Goal: Obtain resource: Obtain resource

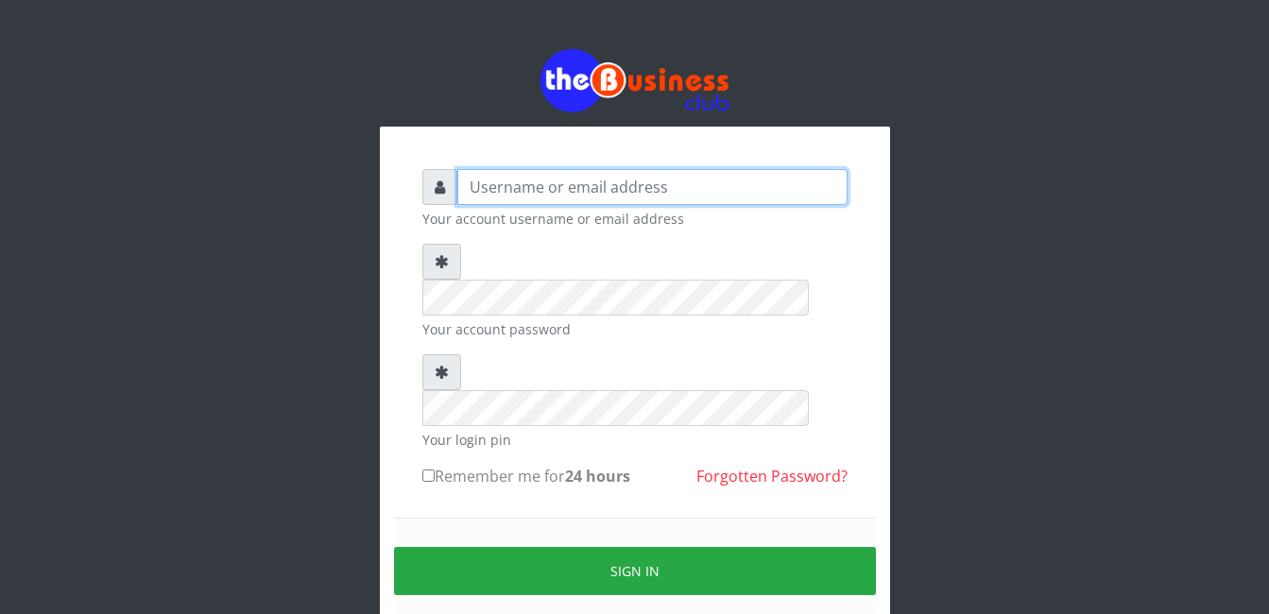
type input "adejimifunmilola829@gmail.com"
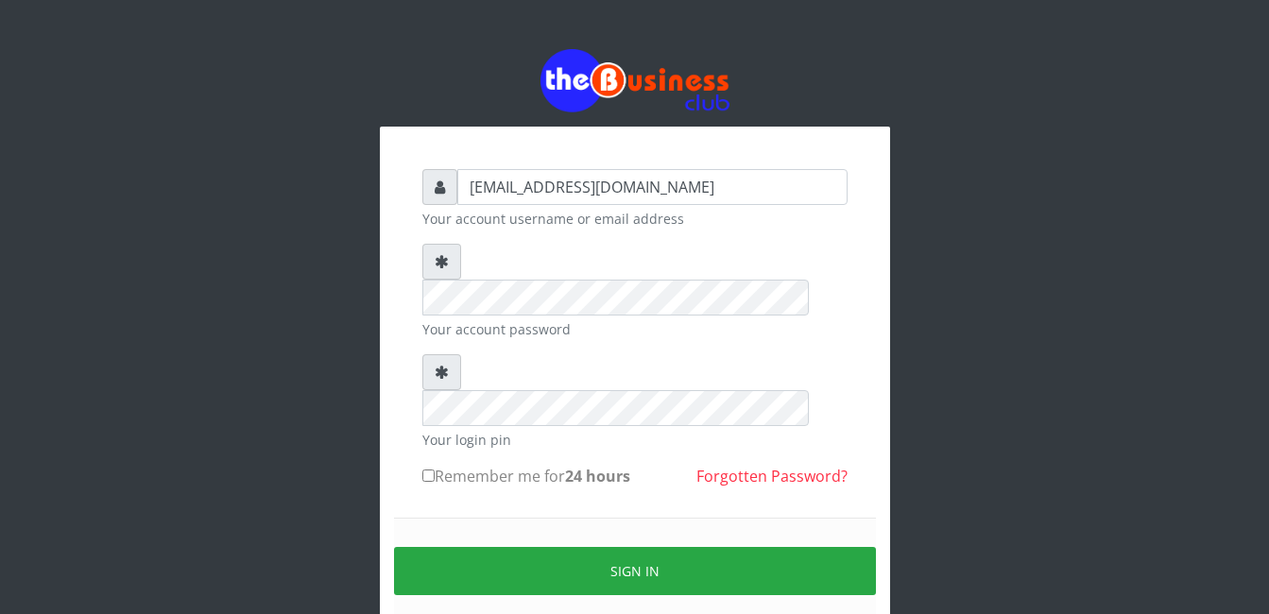
click at [429, 470] on input "Remember me for 24 hours" at bounding box center [428, 476] width 12 height 12
checkbox input "true"
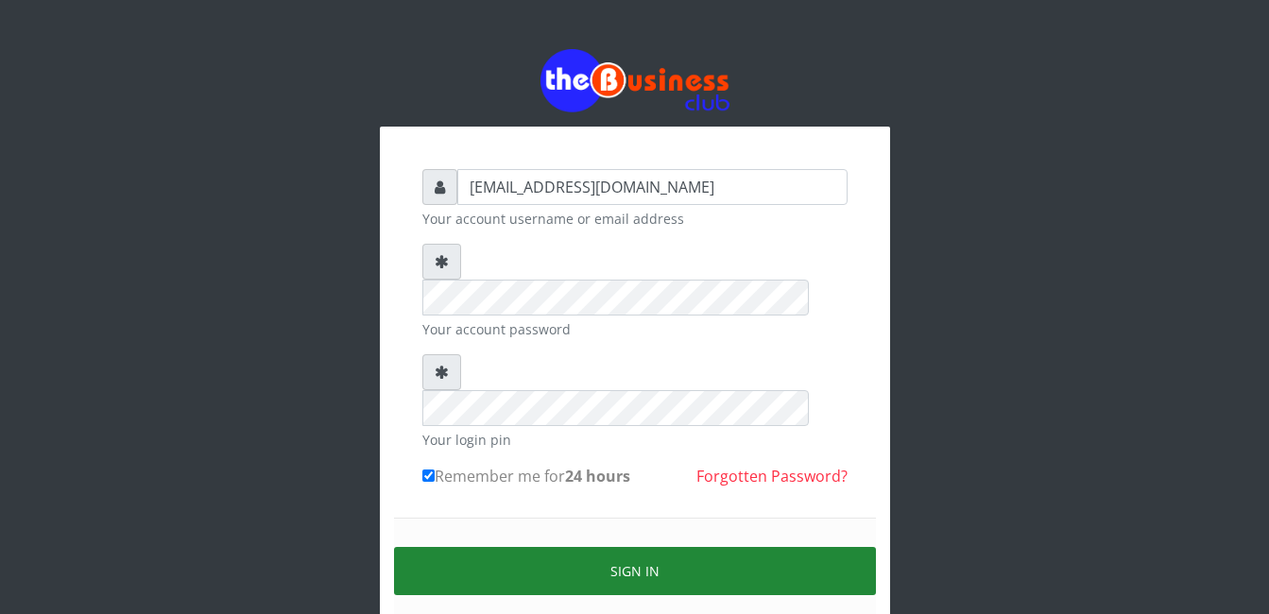
click at [562, 547] on button "Sign in" at bounding box center [635, 571] width 482 height 48
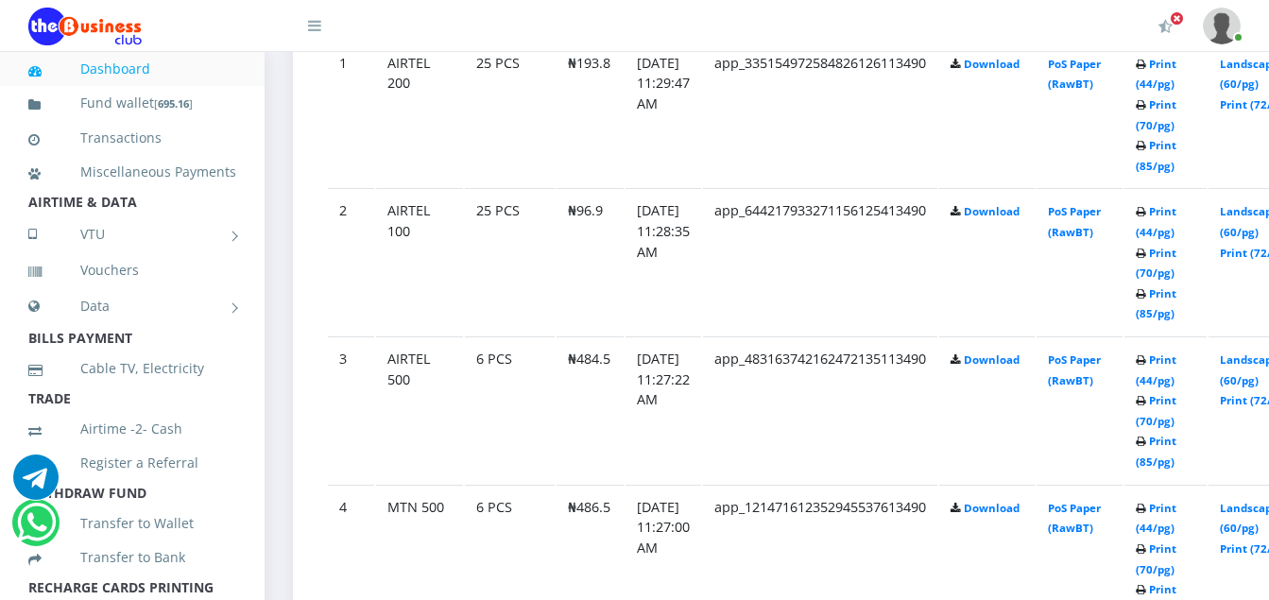
scroll to position [1184, 0]
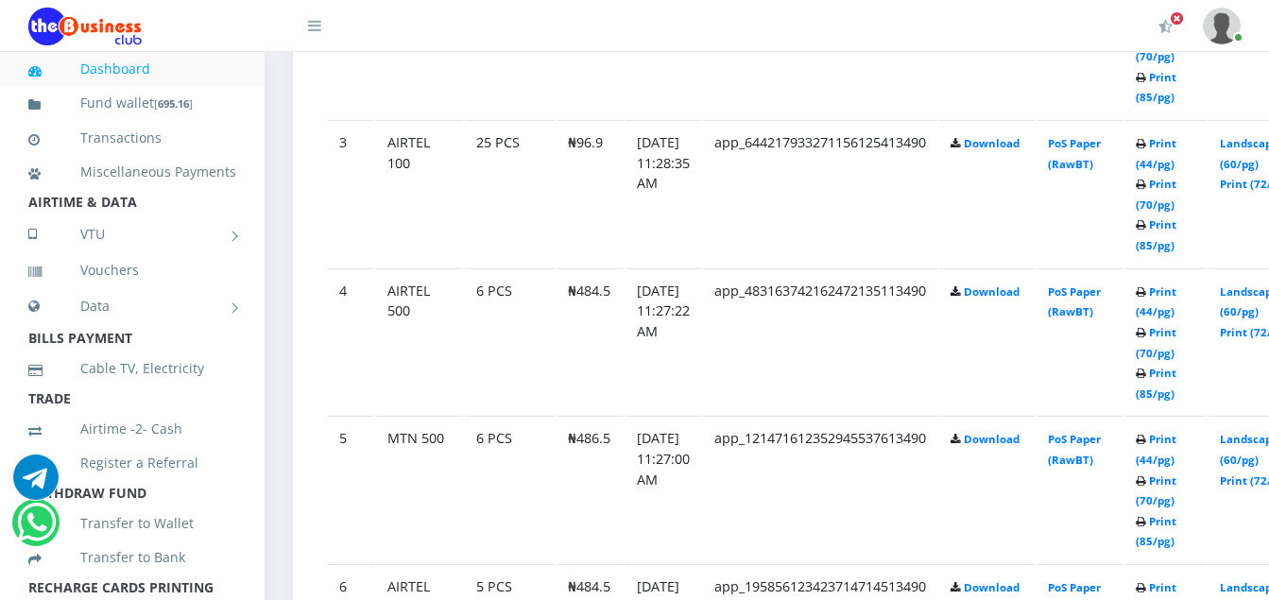
scroll to position [1408, 0]
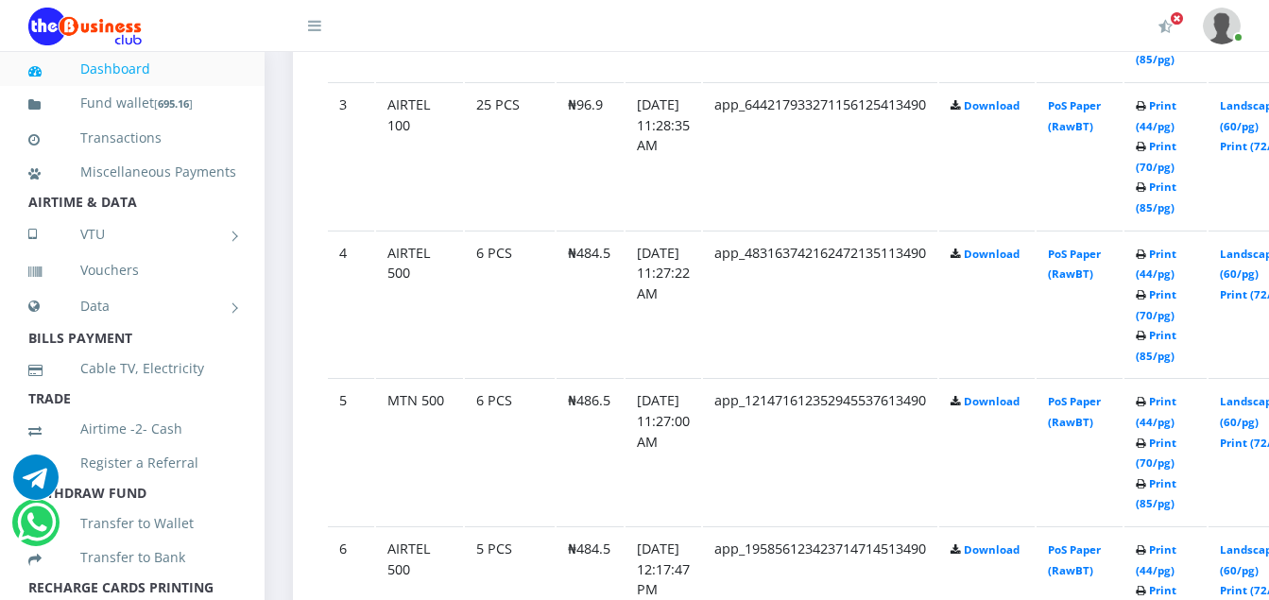
click at [1177, 501] on link "Print (85/pg)" at bounding box center [1156, 493] width 41 height 35
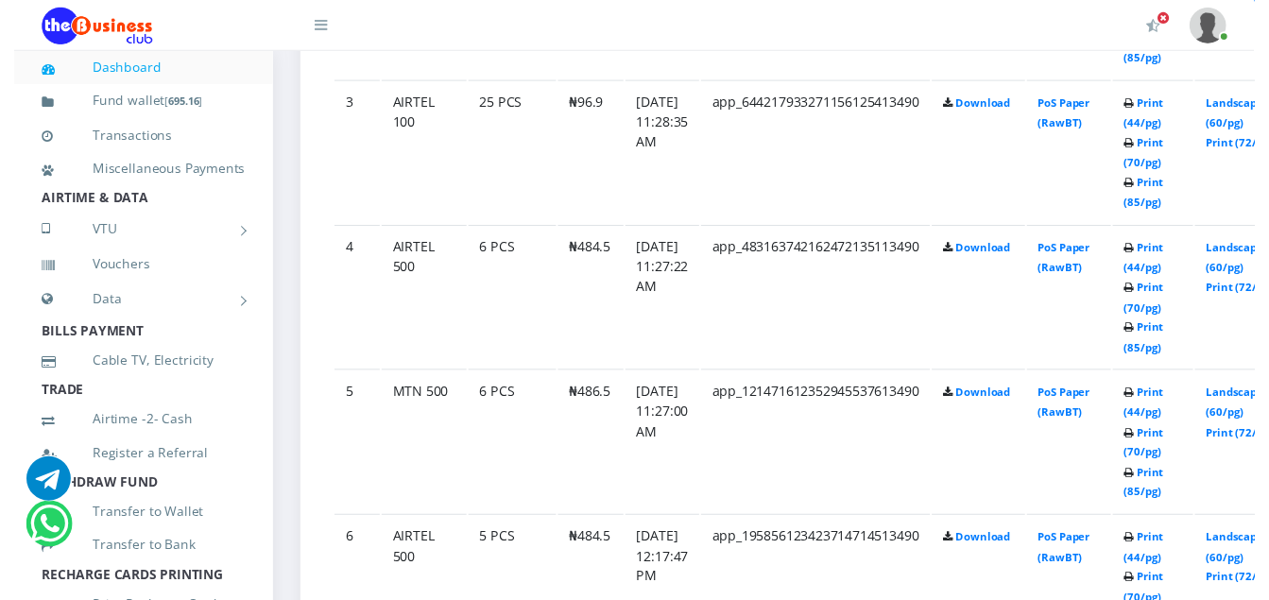
scroll to position [1347, 0]
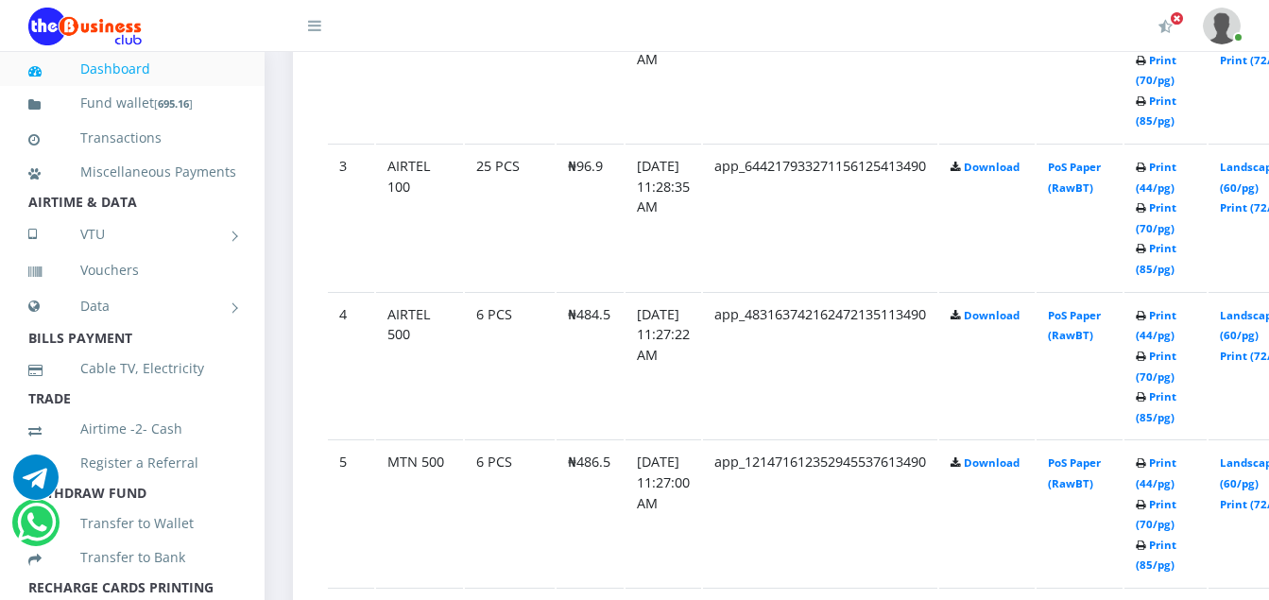
click at [1177, 142] on td "Print (44/pg) Print (70/pg) Print (85/pg)" at bounding box center [1166, 68] width 82 height 146
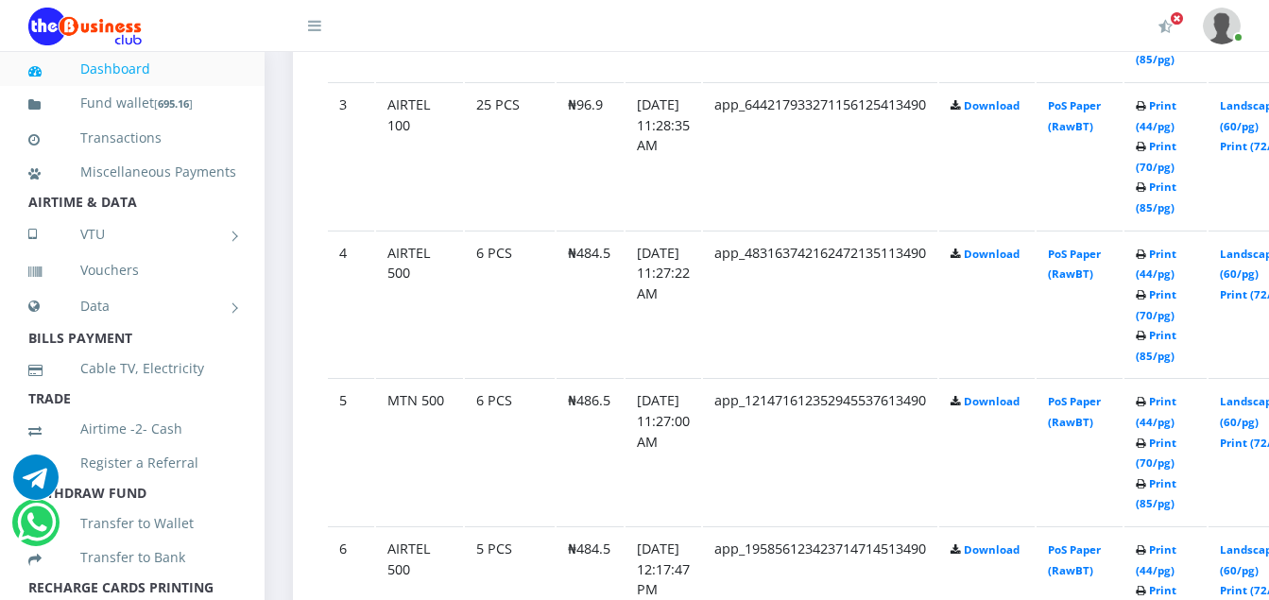
click at [1185, 80] on td "Print (44/pg) Print (70/pg) Print (85/pg)" at bounding box center [1166, 7] width 82 height 146
click at [1177, 359] on link "Print (85/pg)" at bounding box center [1156, 345] width 41 height 35
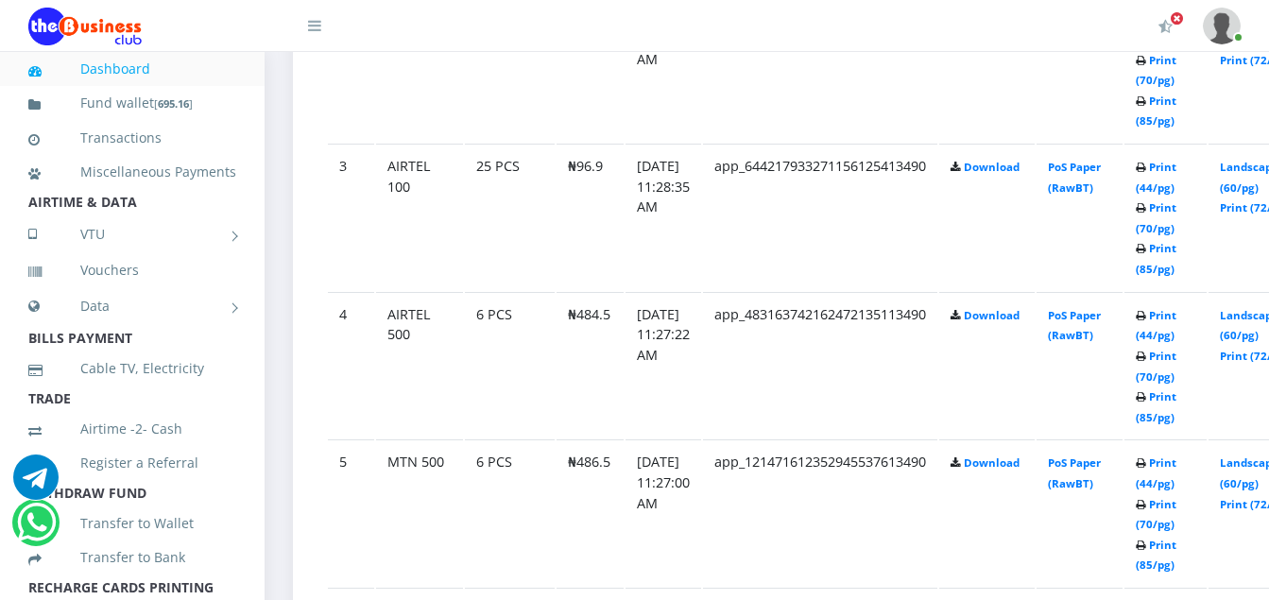
scroll to position [1408, 0]
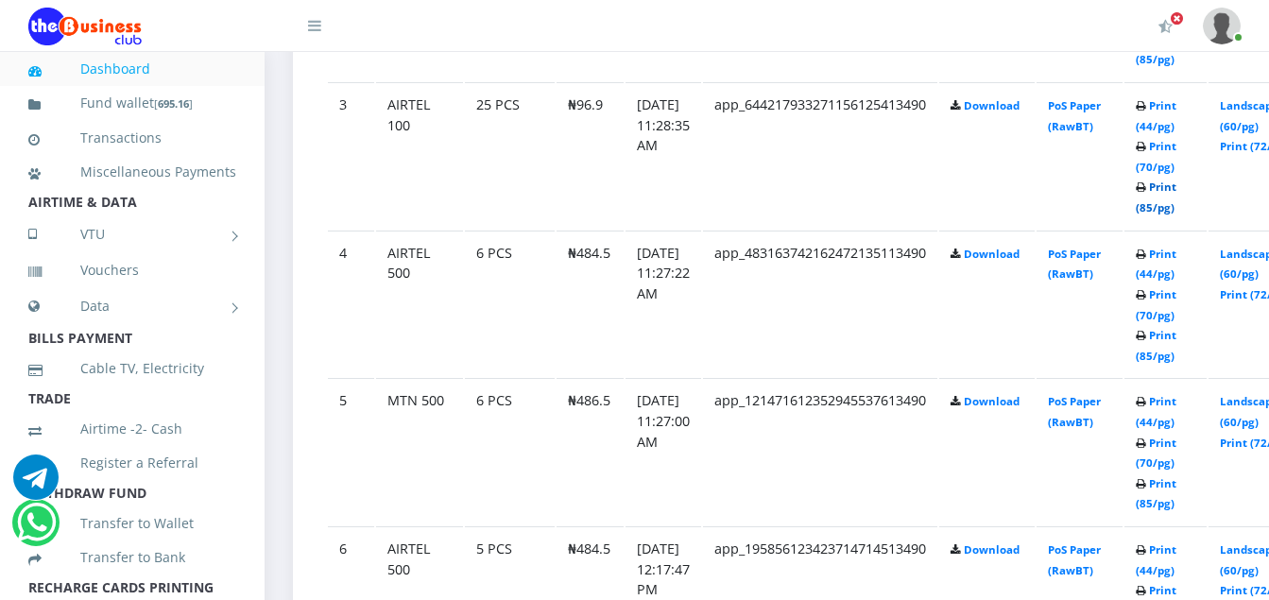
click at [1177, 206] on link "Print (85/pg)" at bounding box center [1156, 197] width 41 height 35
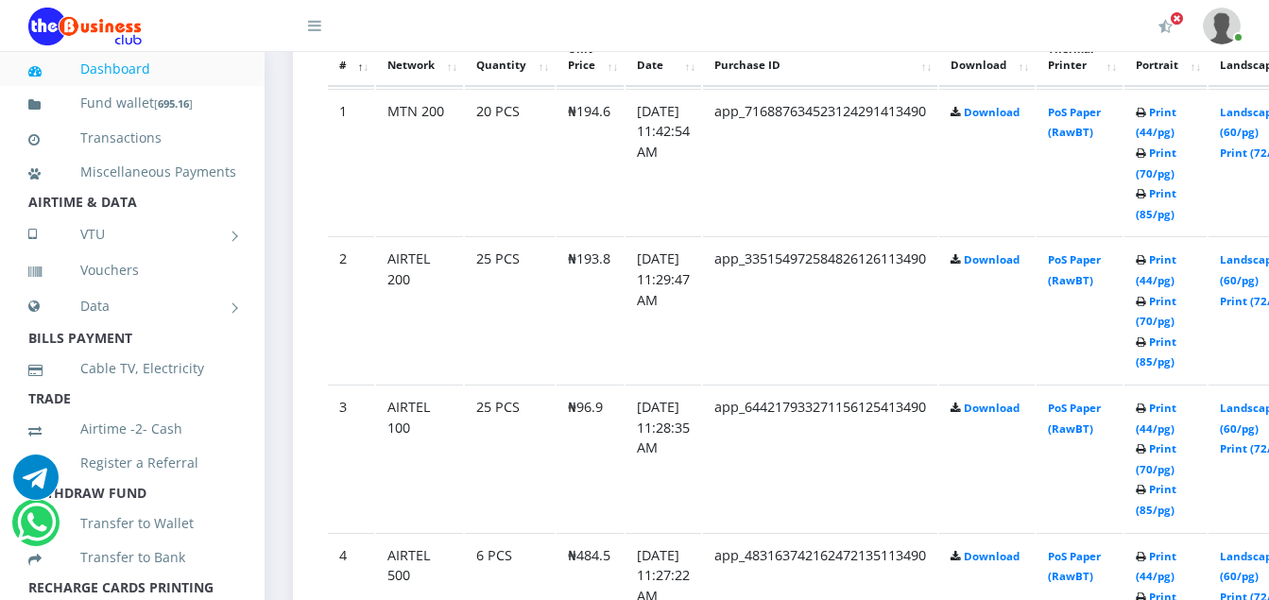
scroll to position [1068, 0]
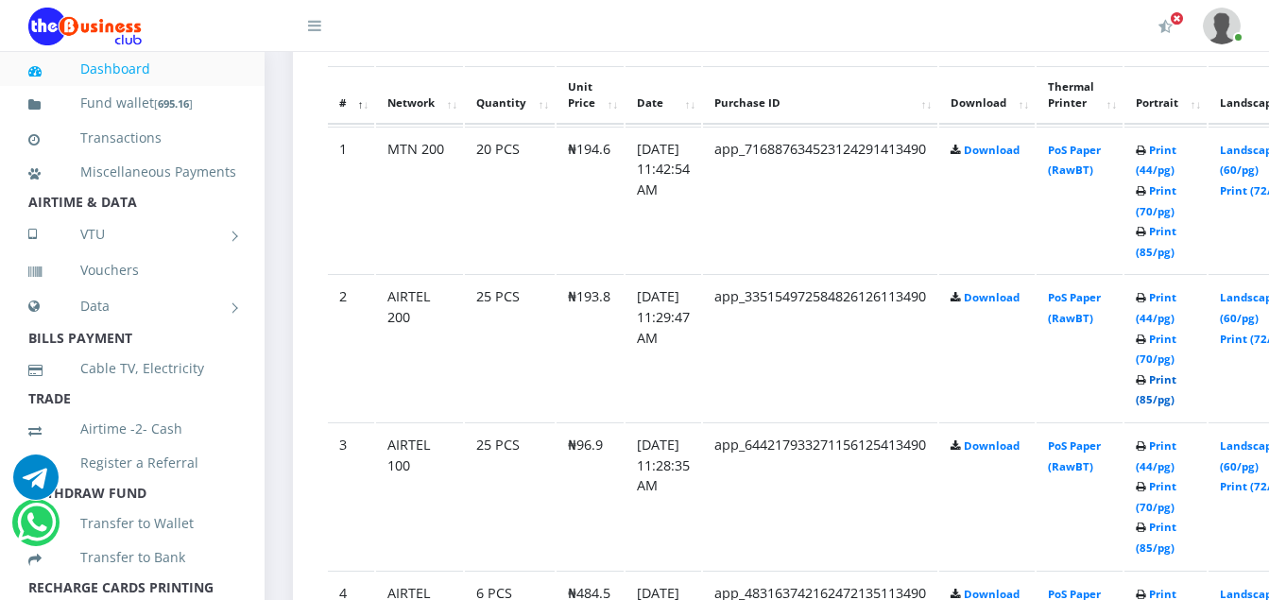
click at [1177, 398] on link "Print (85/pg)" at bounding box center [1156, 389] width 41 height 35
click at [1187, 273] on td "Print (44/pg) Print (70/pg) Print (85/pg)" at bounding box center [1166, 200] width 82 height 146
click at [1177, 547] on link "Print (85/pg)" at bounding box center [1156, 537] width 41 height 35
click at [1176, 398] on link "Print (85/pg)" at bounding box center [1156, 389] width 41 height 35
click at [1177, 255] on link "Print (85/pg)" at bounding box center [1156, 241] width 41 height 35
